Goal: Communication & Community: Answer question/provide support

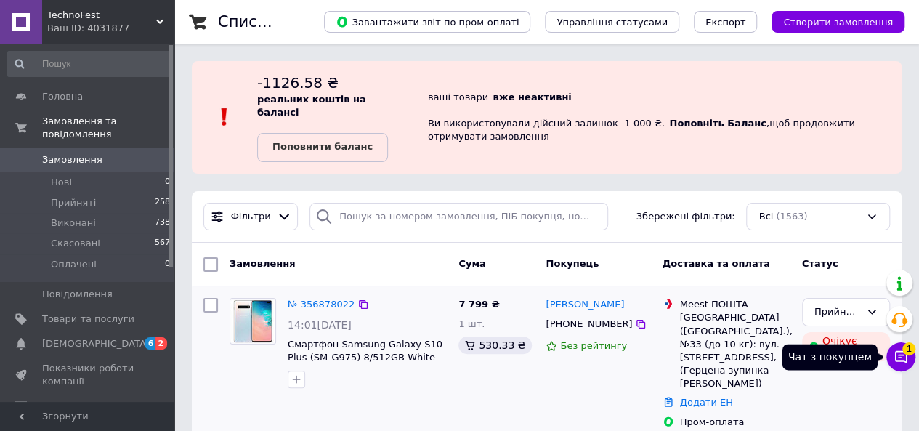
drag, startPoint x: 898, startPoint y: 349, endPoint x: 820, endPoint y: 335, distance: 79.7
click at [895, 349] on button "Чат з покупцем 1" at bounding box center [900, 356] width 29 height 29
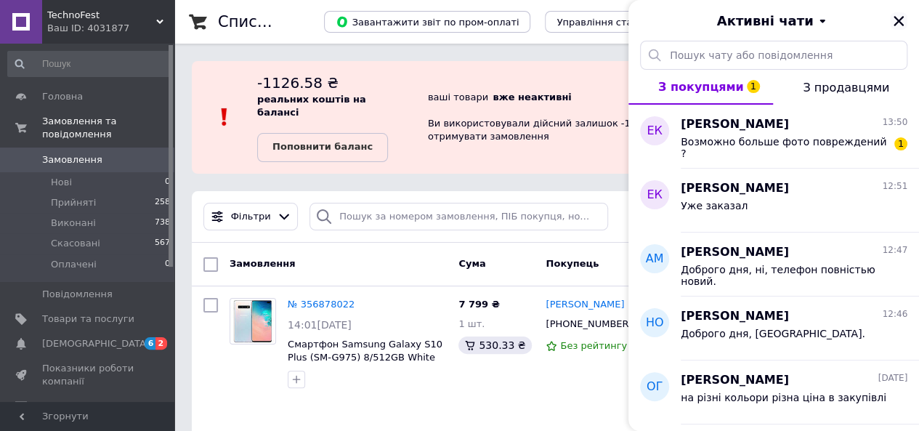
click at [896, 19] on icon "Закрити" at bounding box center [899, 21] width 10 height 10
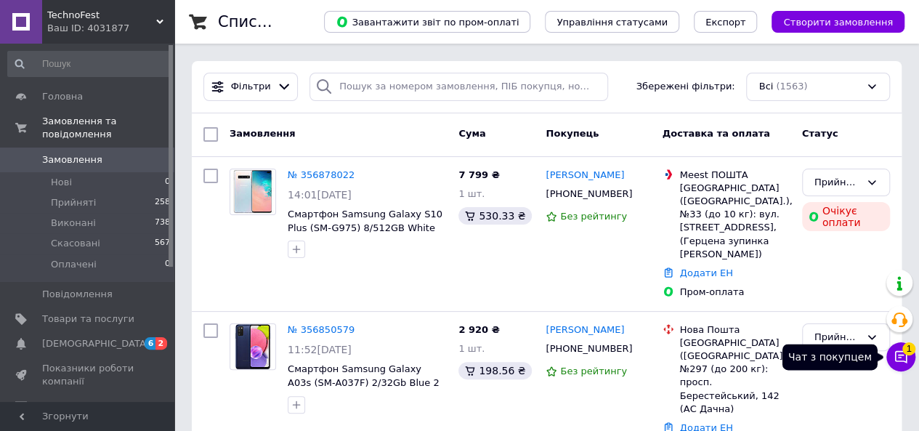
click at [913, 351] on span "1" at bounding box center [908, 348] width 13 height 13
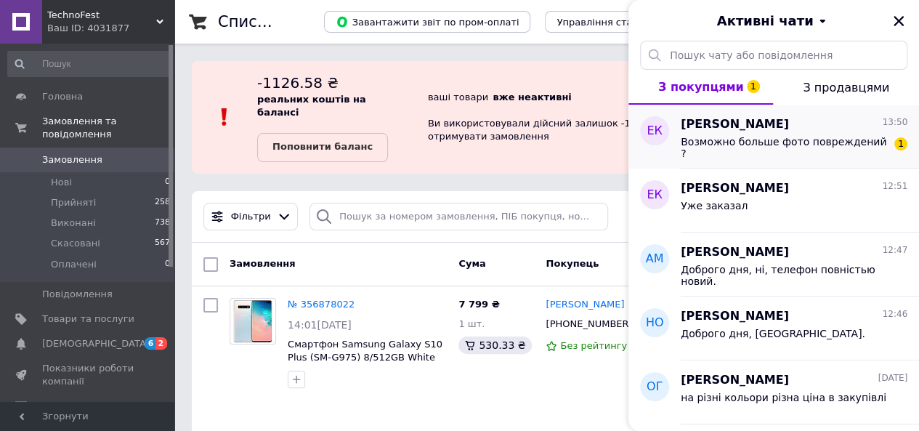
click at [760, 143] on span "Возможно больше фото повреждений ?" at bounding box center [784, 147] width 206 height 23
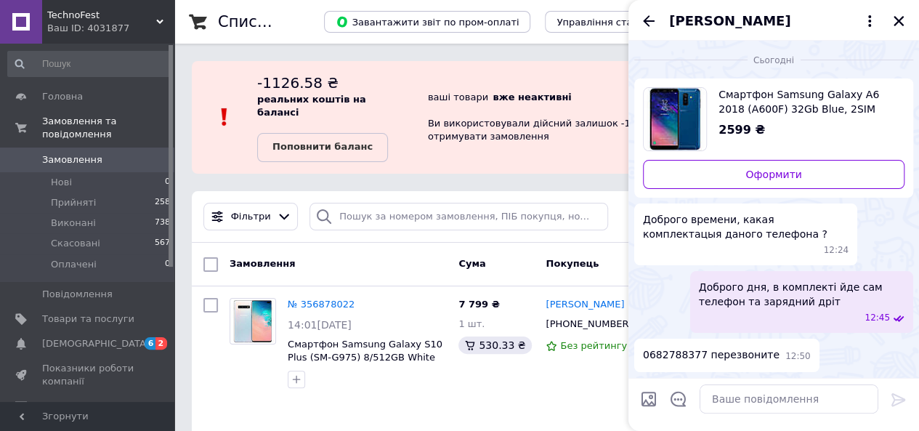
scroll to position [80, 0]
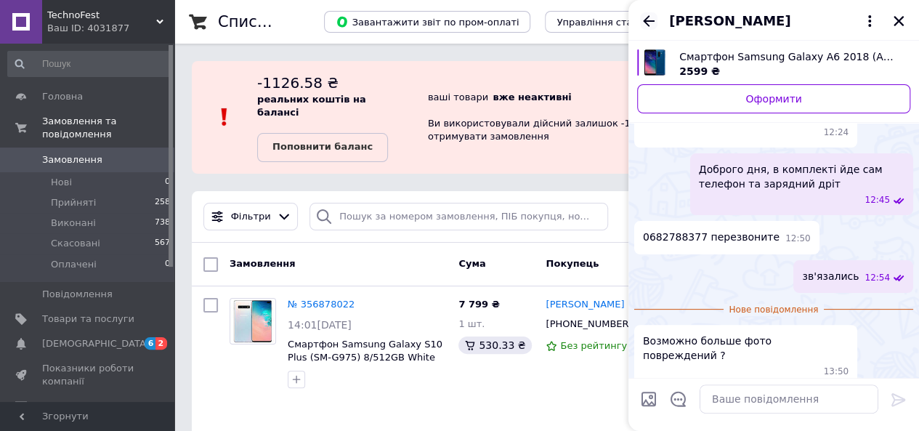
click at [647, 24] on icon "Назад" at bounding box center [649, 20] width 12 height 11
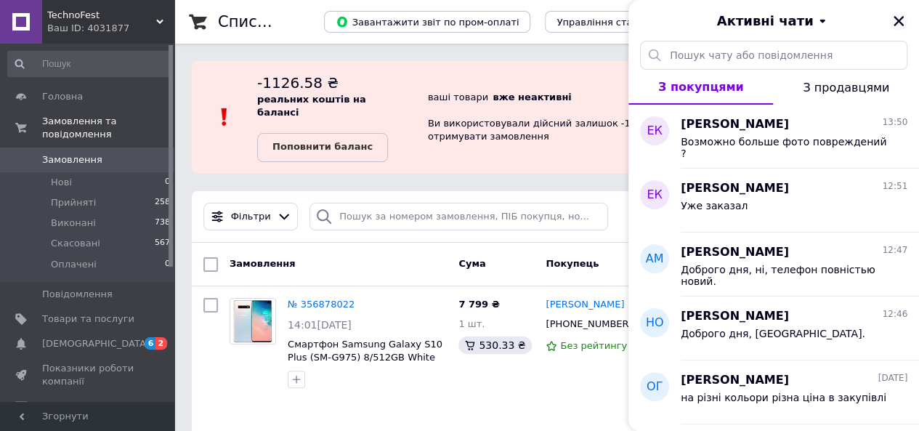
click at [898, 17] on icon "Закрити" at bounding box center [898, 21] width 13 height 13
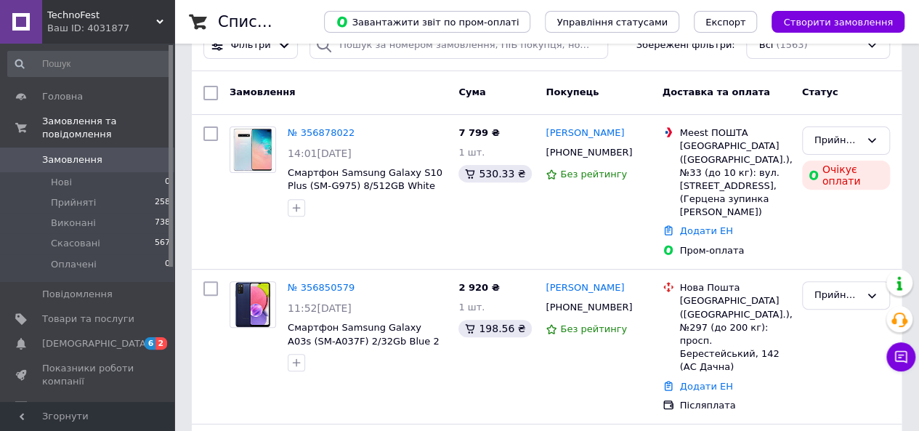
scroll to position [218, 0]
